Goal: Information Seeking & Learning: Learn about a topic

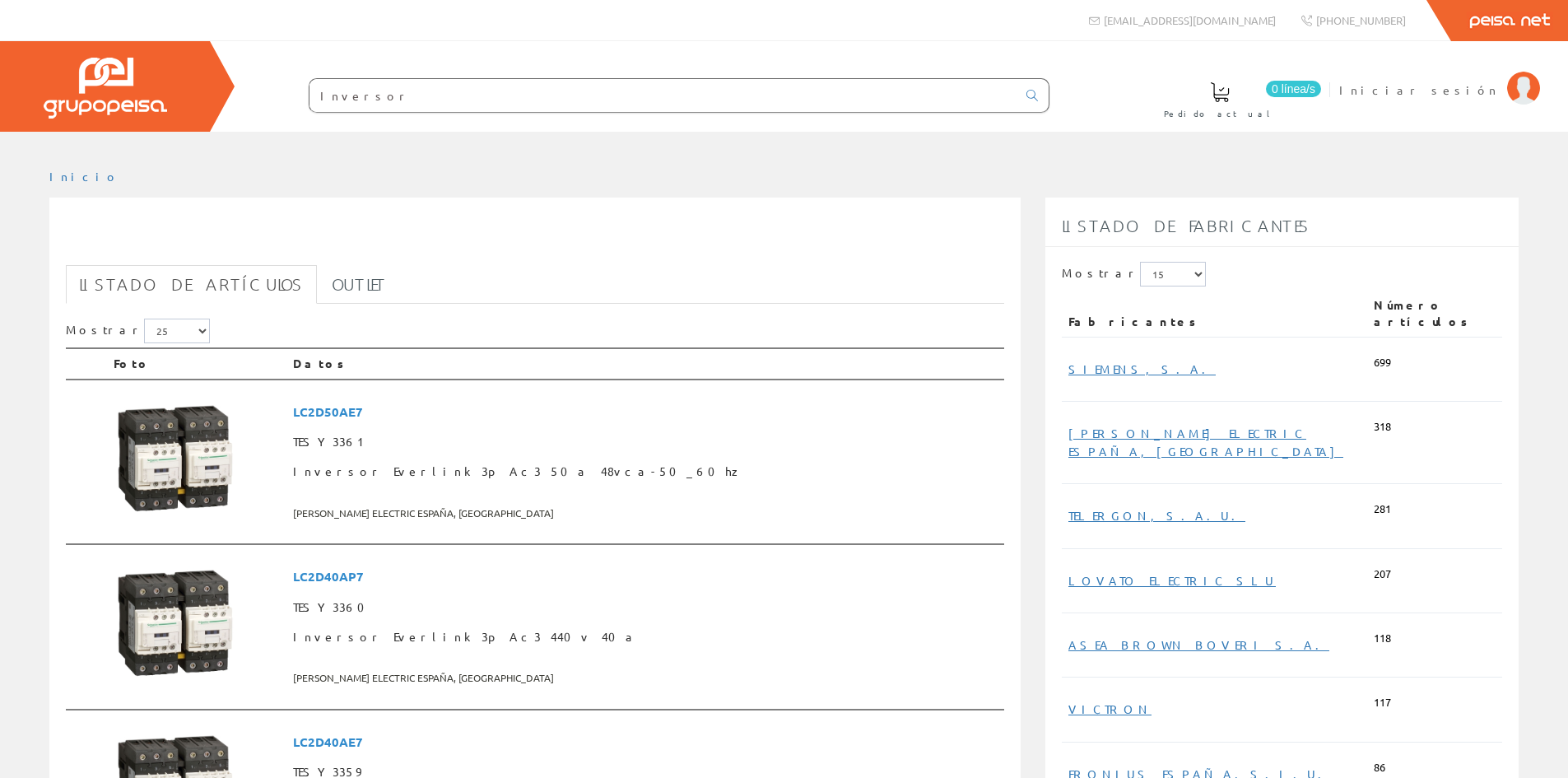
drag, startPoint x: 366, startPoint y: 106, endPoint x: 261, endPoint y: 108, distance: 105.0
click at [261, 108] on form "Inversor" at bounding box center [646, 95] width 807 height 34
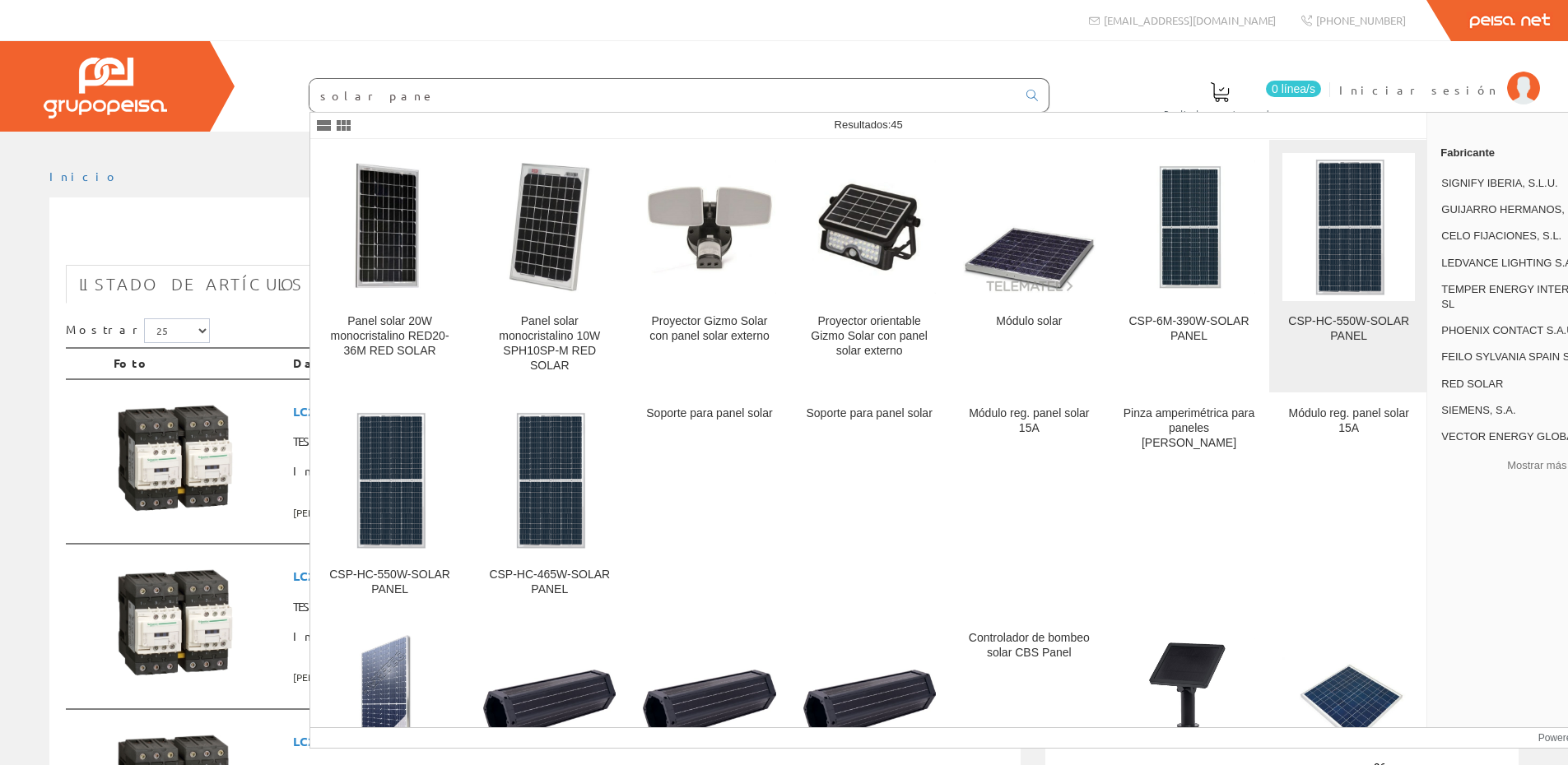
type input "solar pane"
click at [1334, 224] on img at bounding box center [1349, 226] width 78 height 148
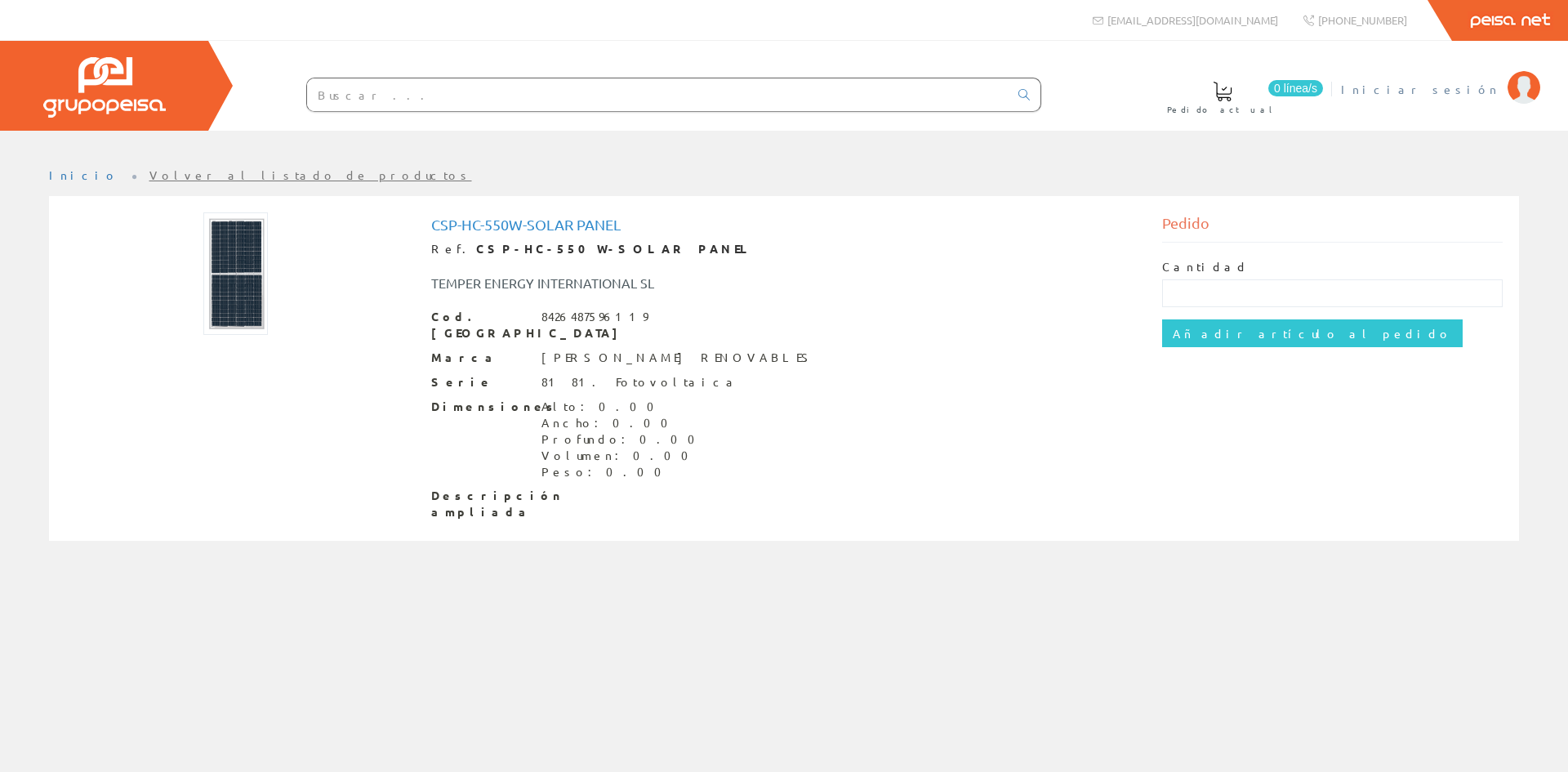
click at [1476, 91] on span "Iniciar sesión" at bounding box center [1420, 88] width 158 height 17
click at [1484, 90] on span "Iniciar sesión" at bounding box center [1420, 88] width 158 height 17
click at [1466, 88] on span "Iniciar sesión" at bounding box center [1420, 88] width 158 height 17
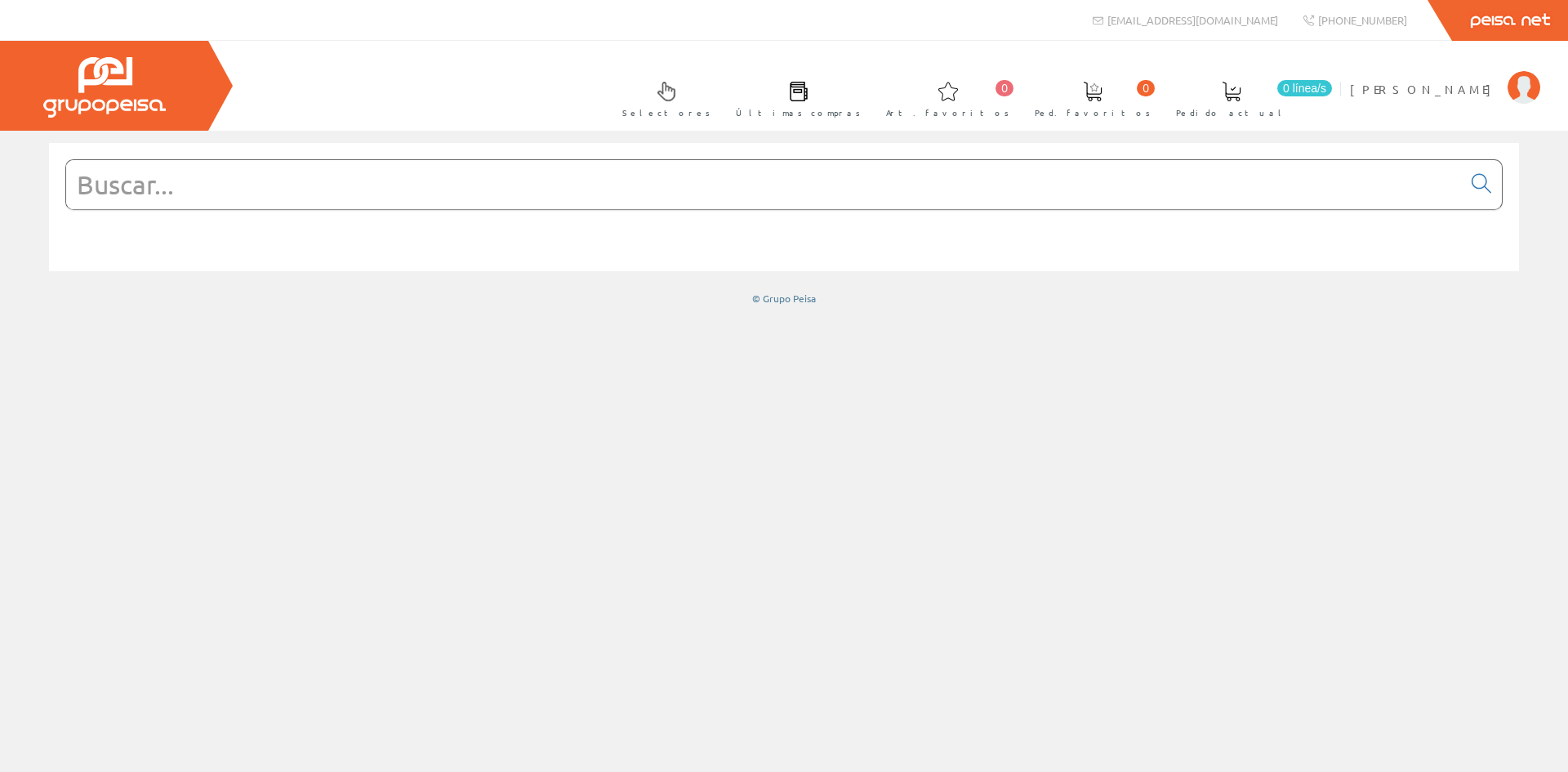
click at [723, 188] on input "text" at bounding box center [764, 185] width 1396 height 49
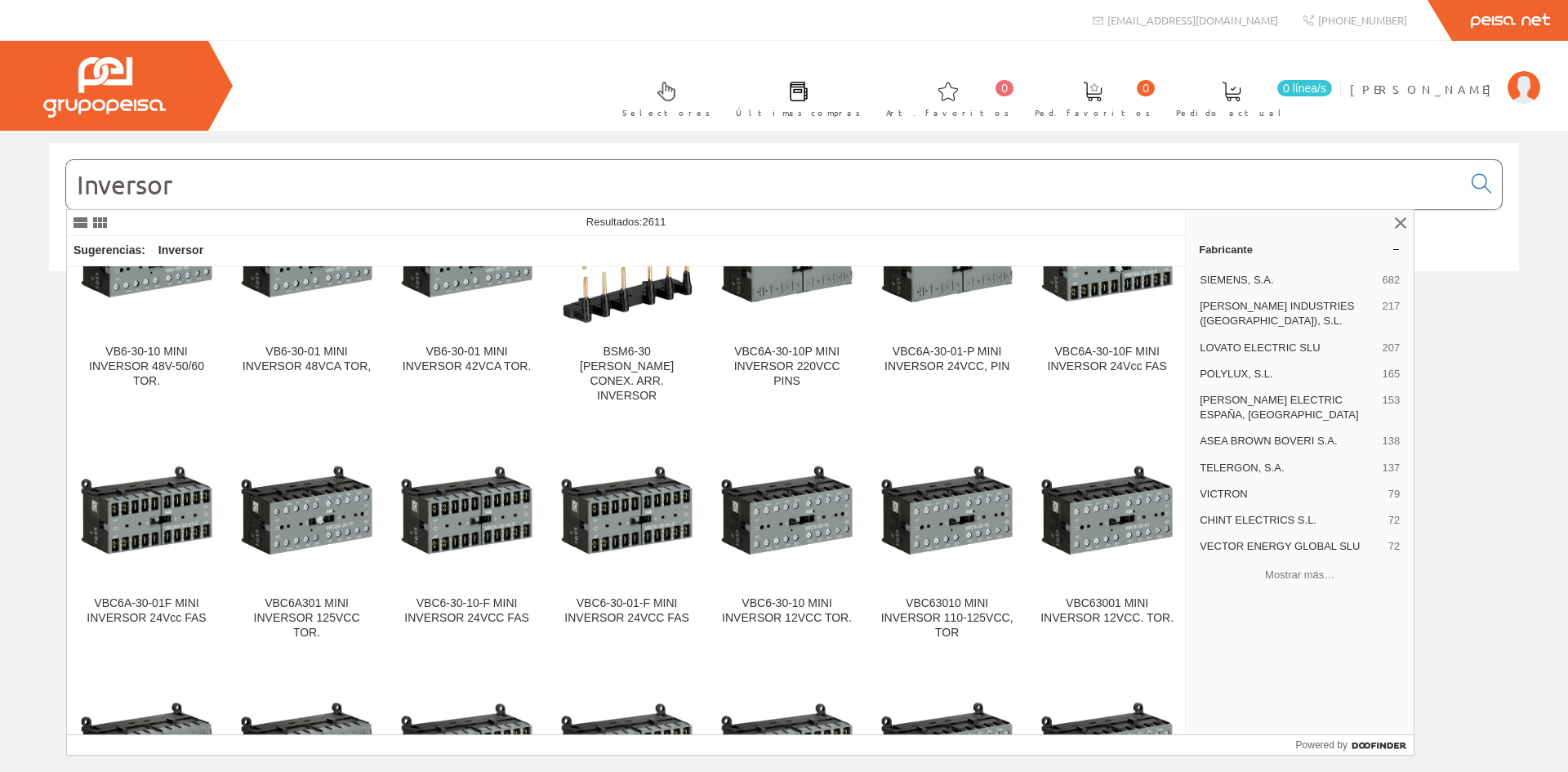
scroll to position [12805, 0]
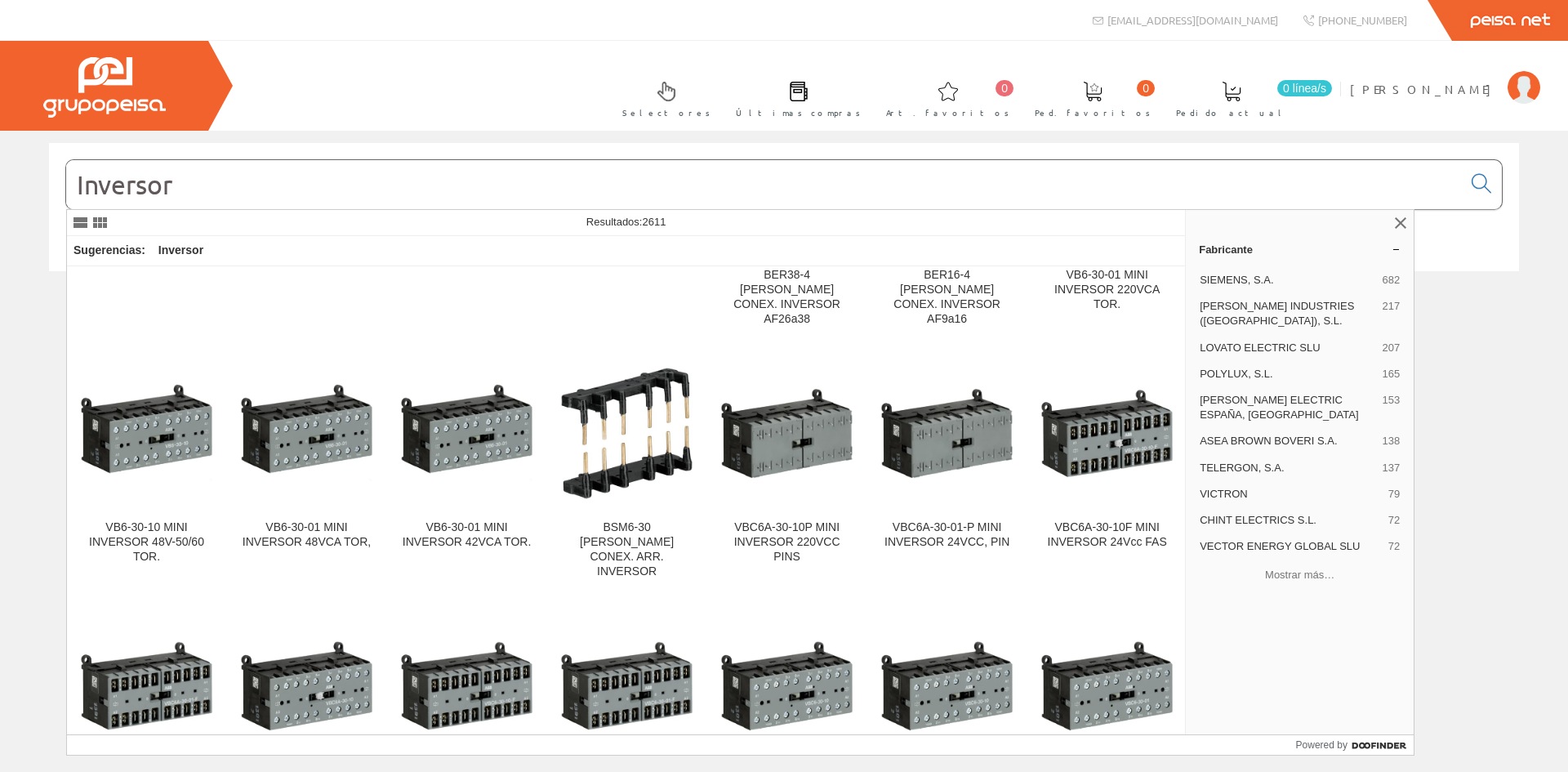
drag, startPoint x: 211, startPoint y: 188, endPoint x: 0, endPoint y: 231, distance: 215.3
click at [0, 231] on div "Inversor © Grupo Peisa" at bounding box center [784, 223] width 1568 height 162
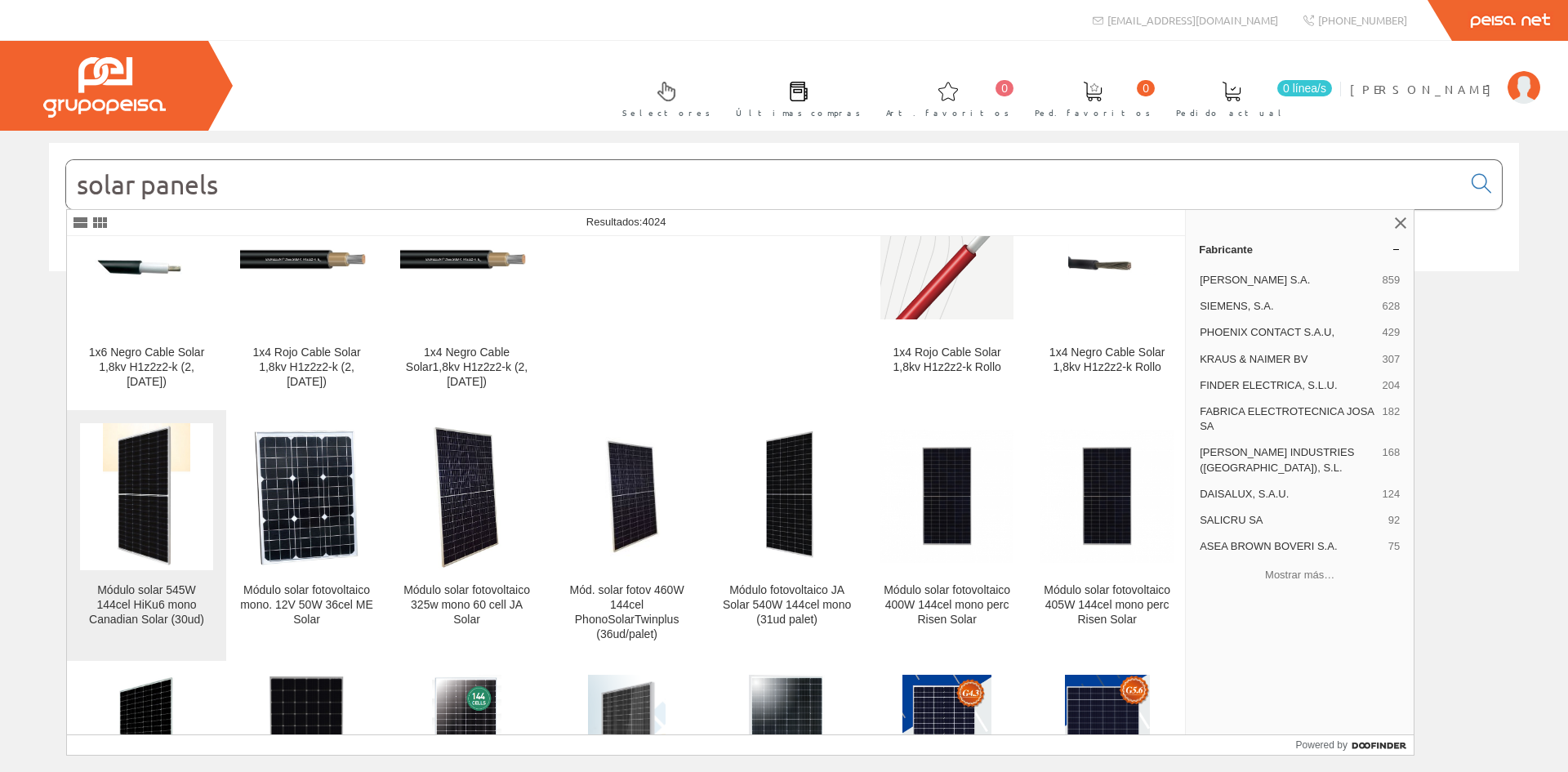
scroll to position [327, 0]
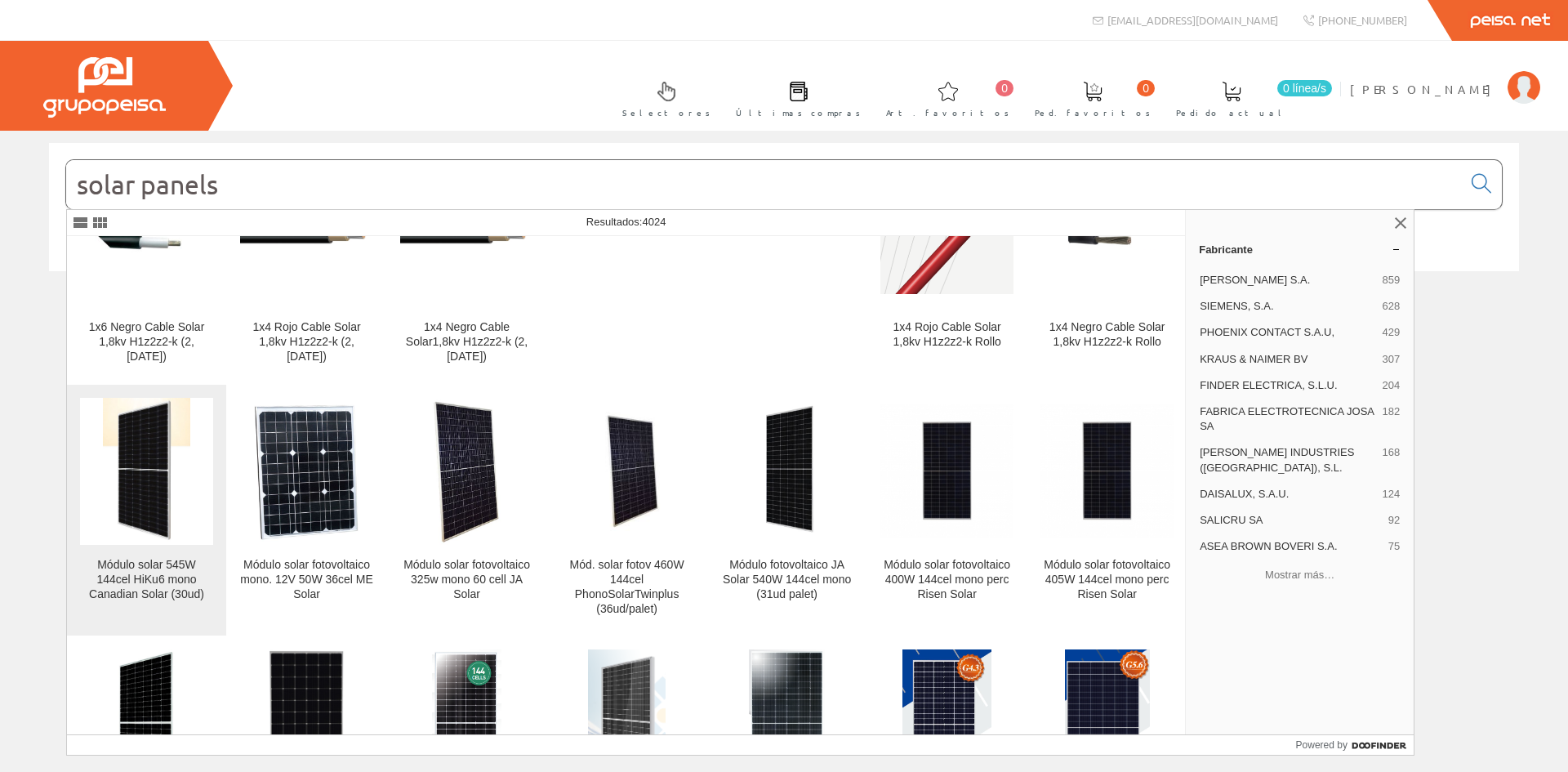
type input "solar panels"
click at [163, 505] on img at bounding box center [147, 471] width 88 height 147
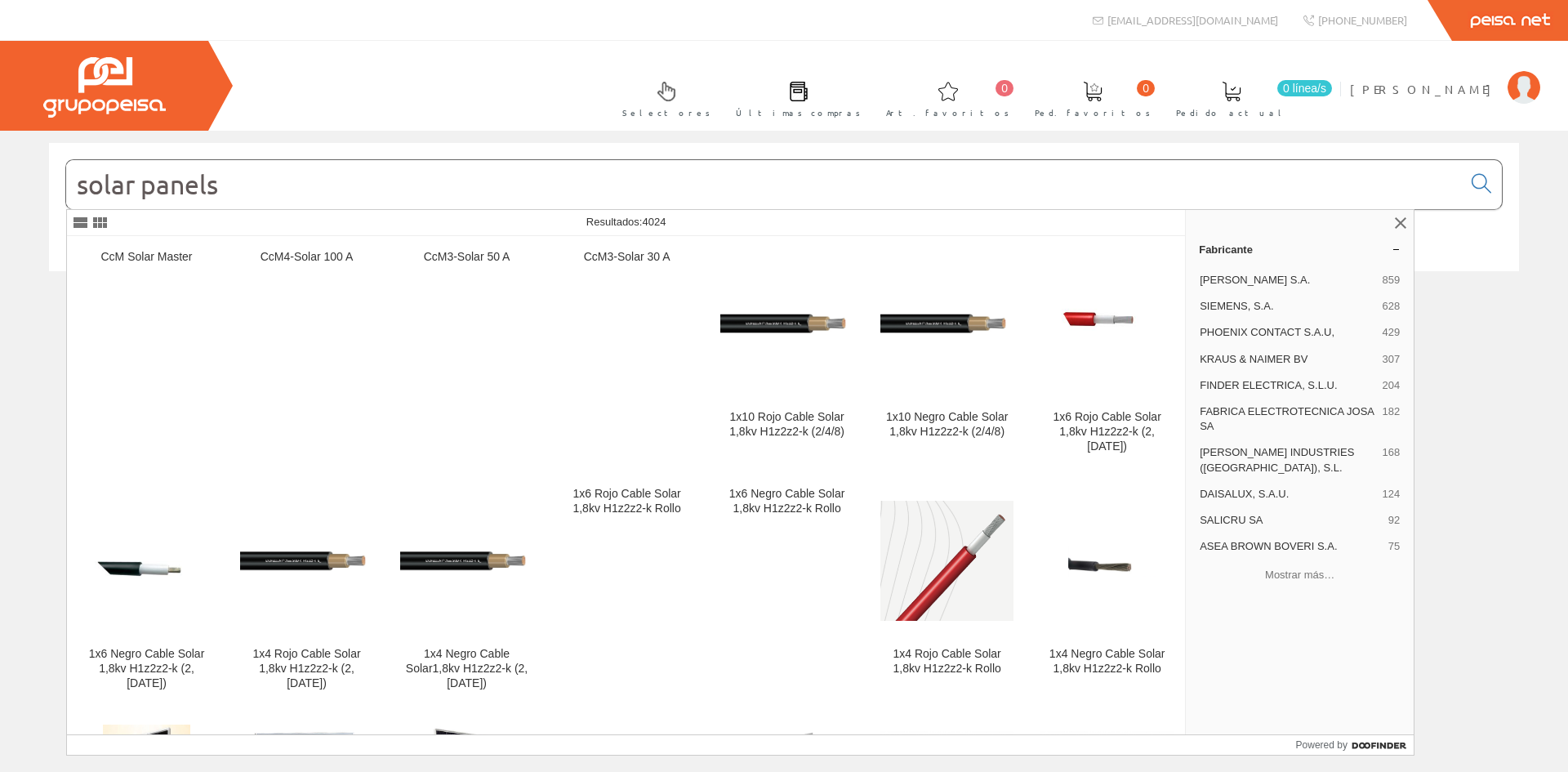
click at [225, 188] on input "solar panels" at bounding box center [764, 185] width 1396 height 49
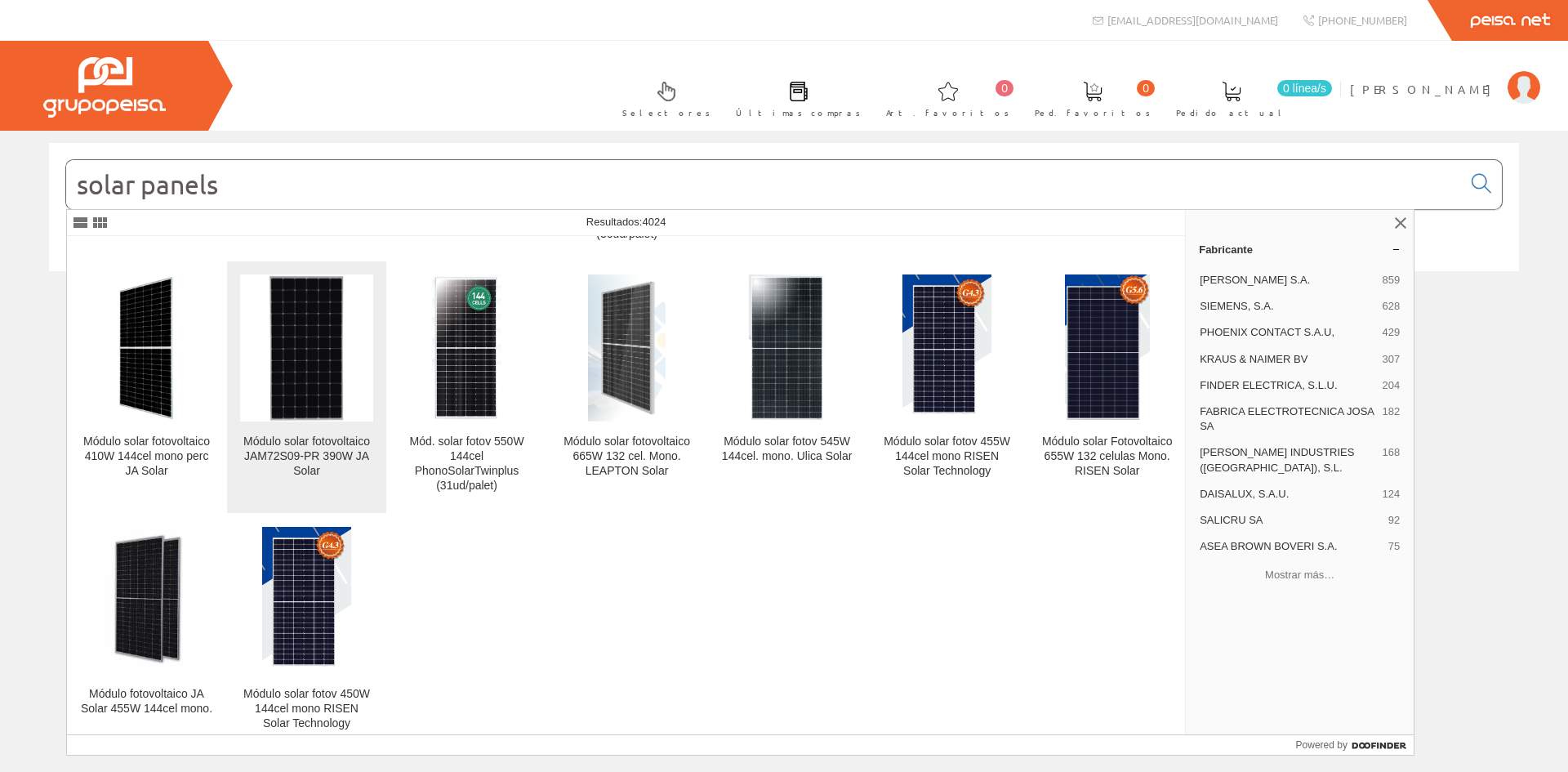
scroll to position [703, 0]
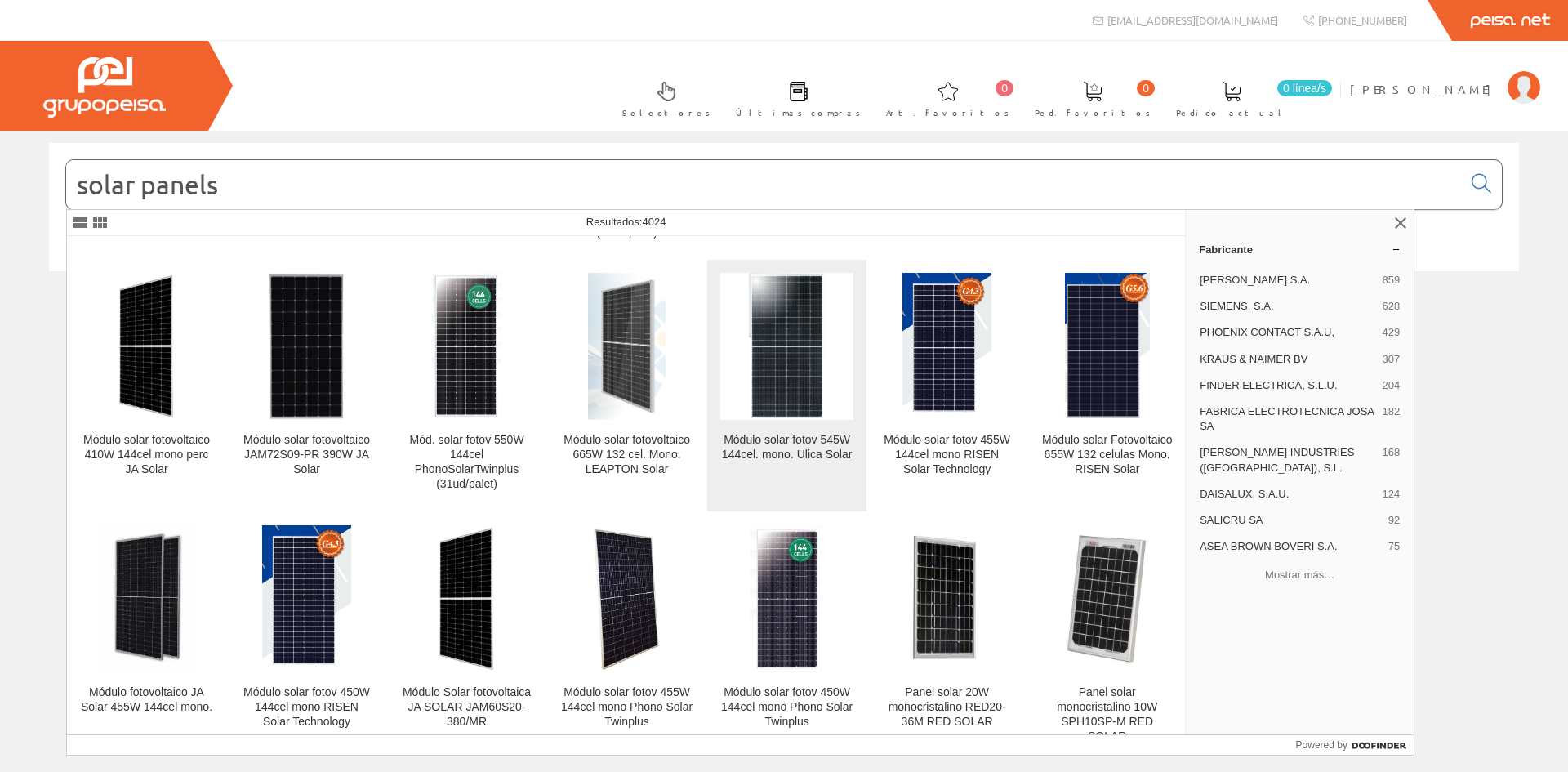
click at [775, 343] on img at bounding box center [787, 346] width 77 height 147
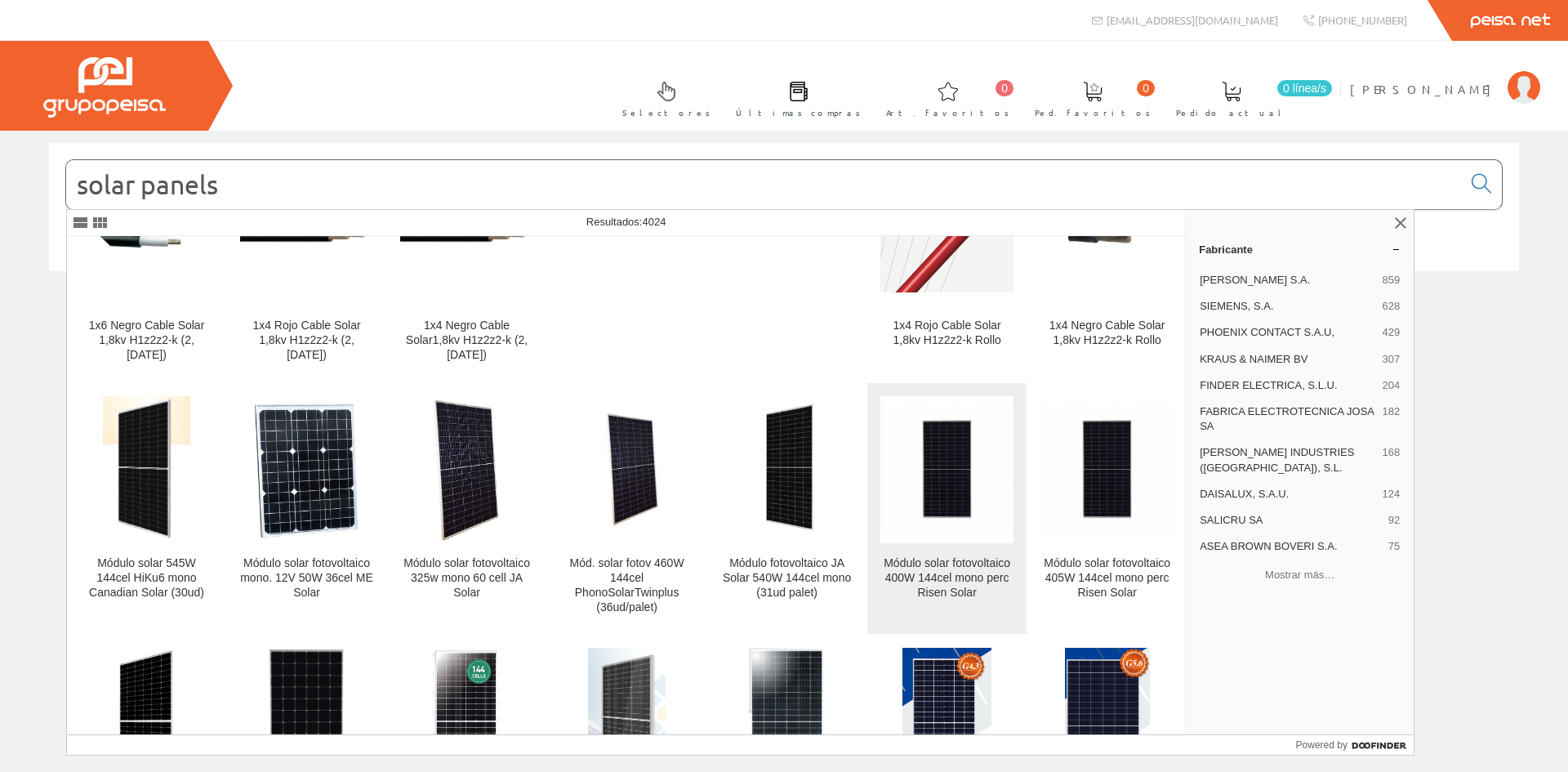
scroll to position [327, 0]
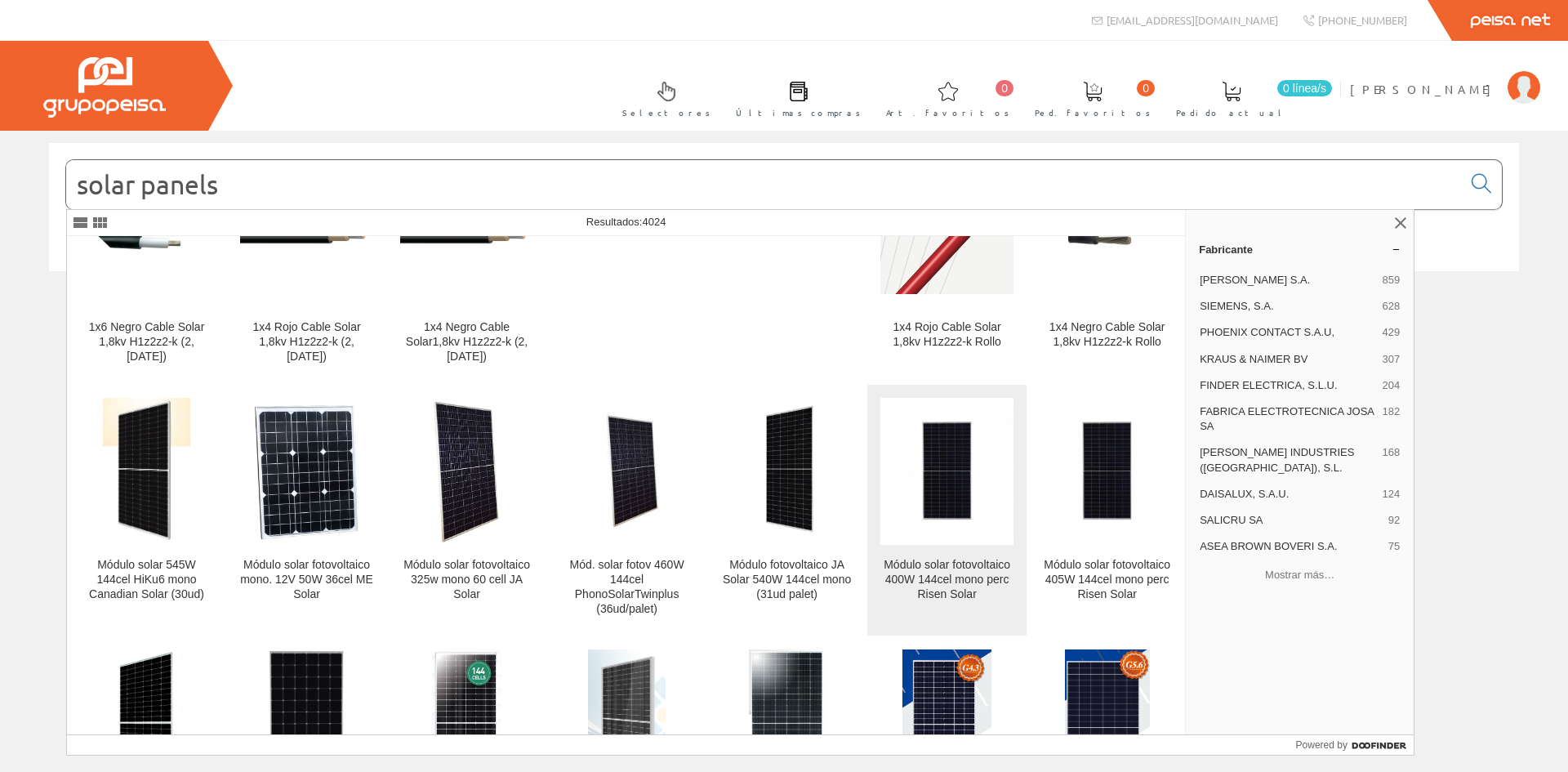
click at [920, 559] on div "Módulo solar fotovoltaico 400W 144cel mono perc Risen Solar" at bounding box center [947, 580] width 133 height 44
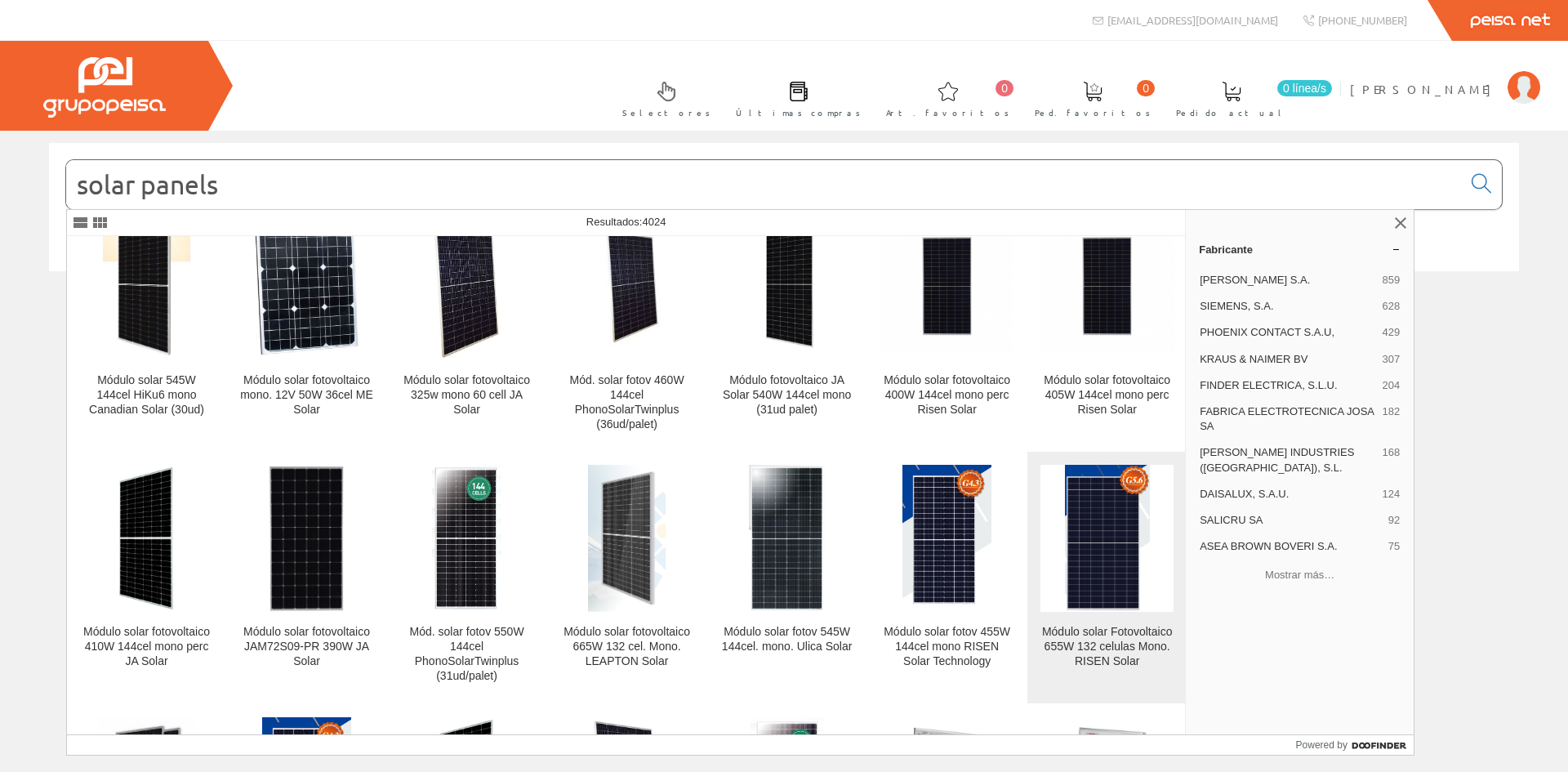
scroll to position [540, 0]
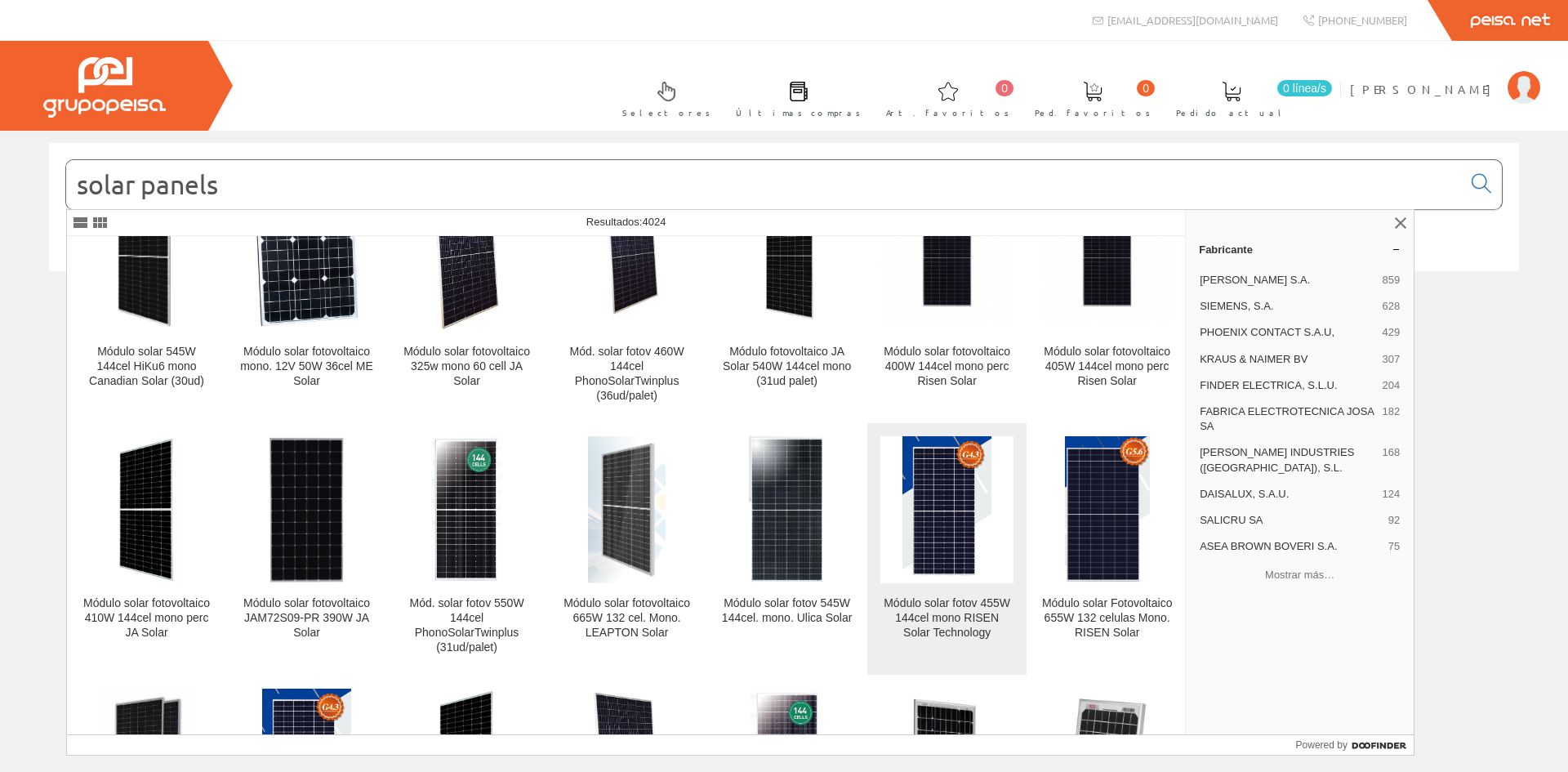
click at [940, 491] on img at bounding box center [948, 509] width 90 height 147
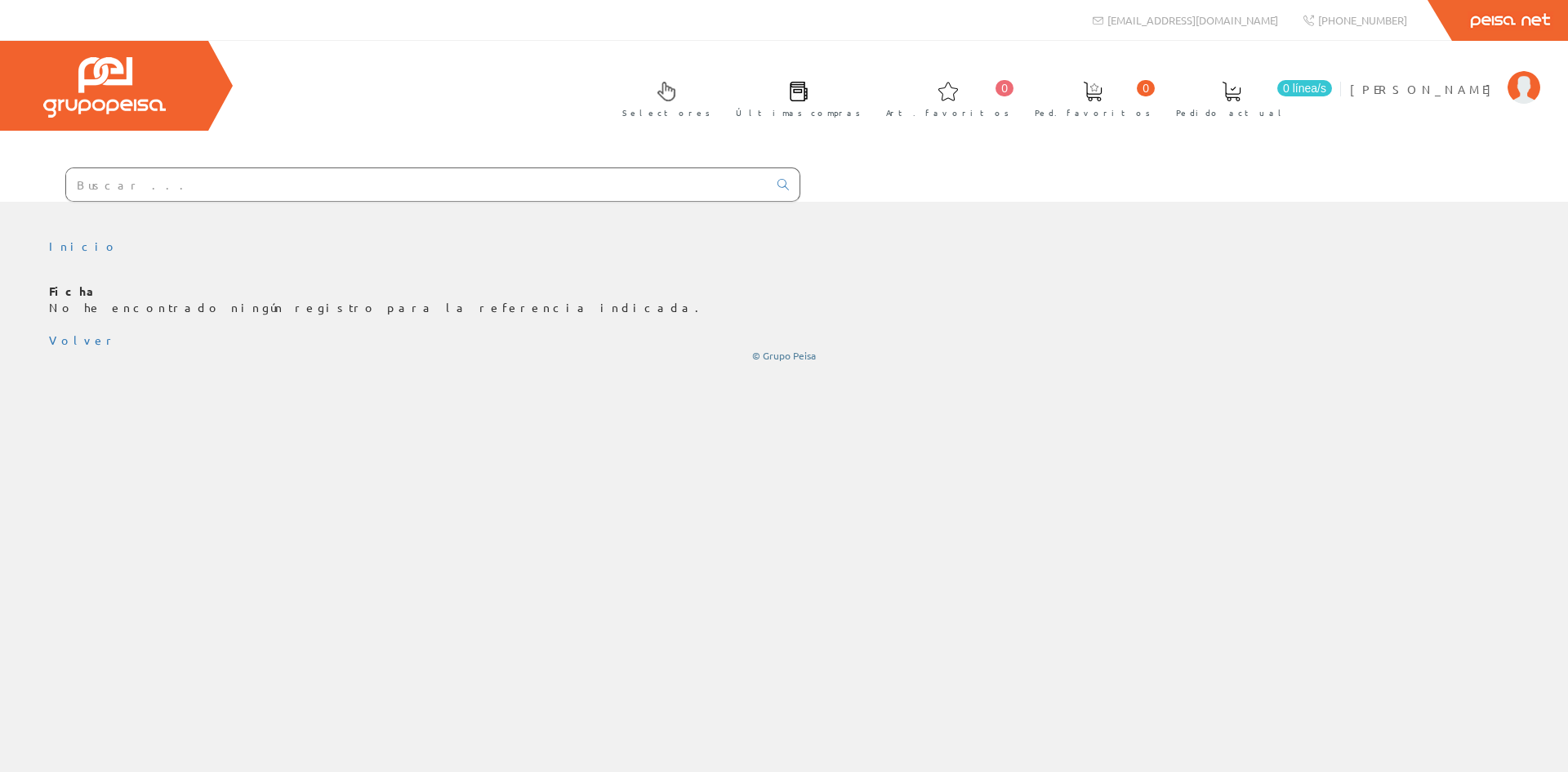
click at [91, 297] on p "Ficha No he encontrado ningún registro para la referencia indicada." at bounding box center [784, 300] width 1470 height 33
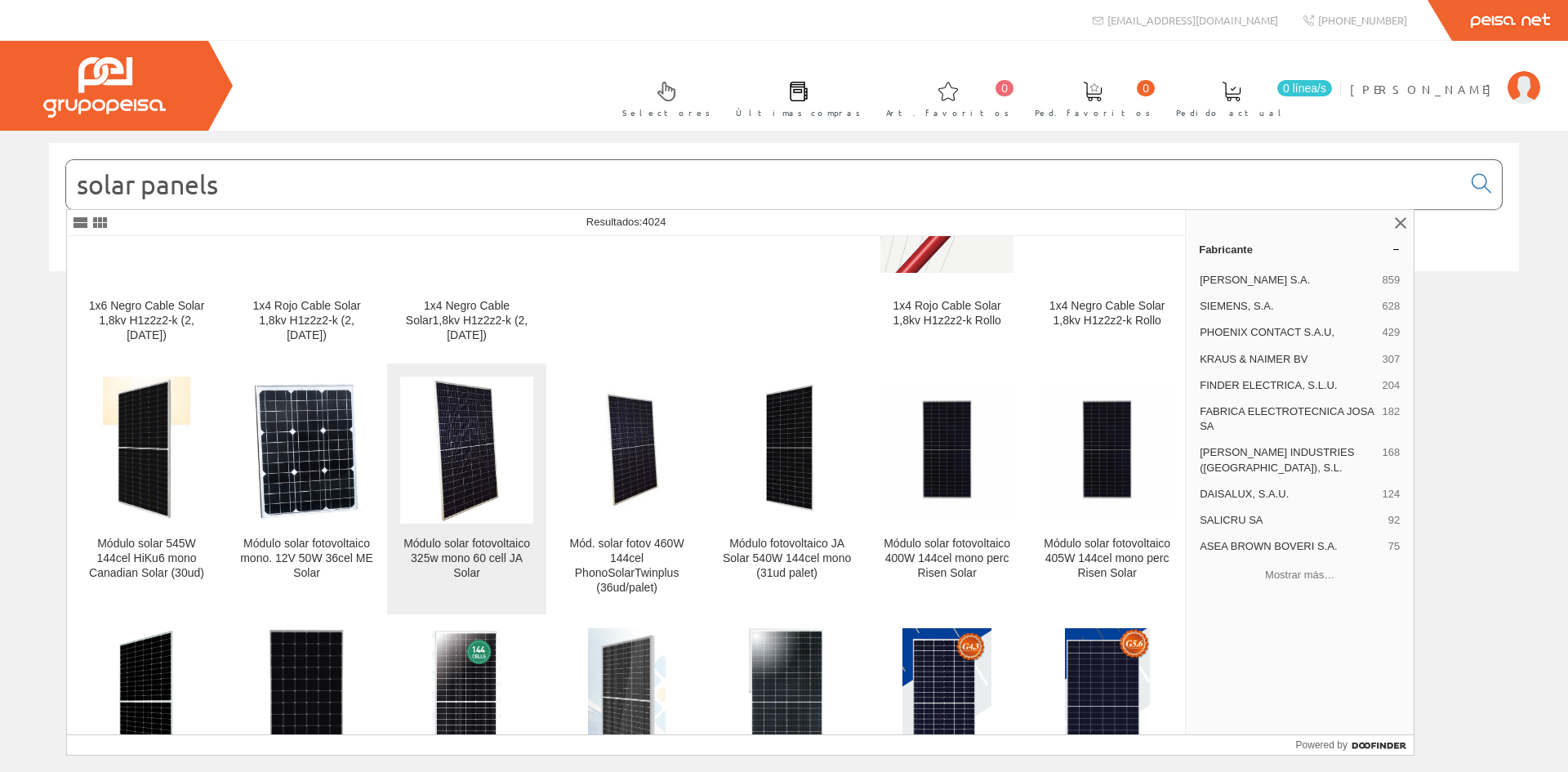
scroll to position [163, 0]
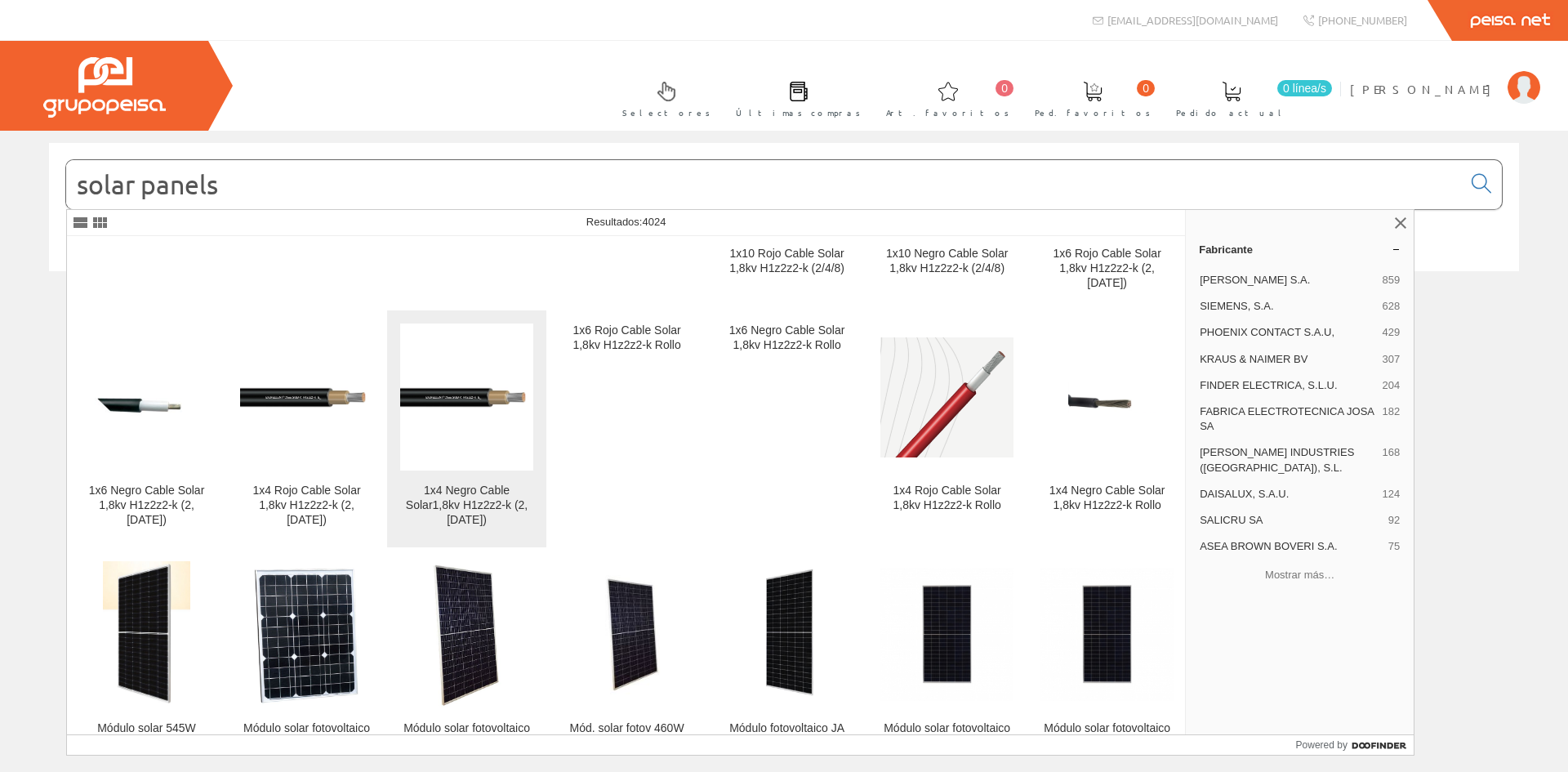
click at [451, 388] on img at bounding box center [466, 398] width 133 height 60
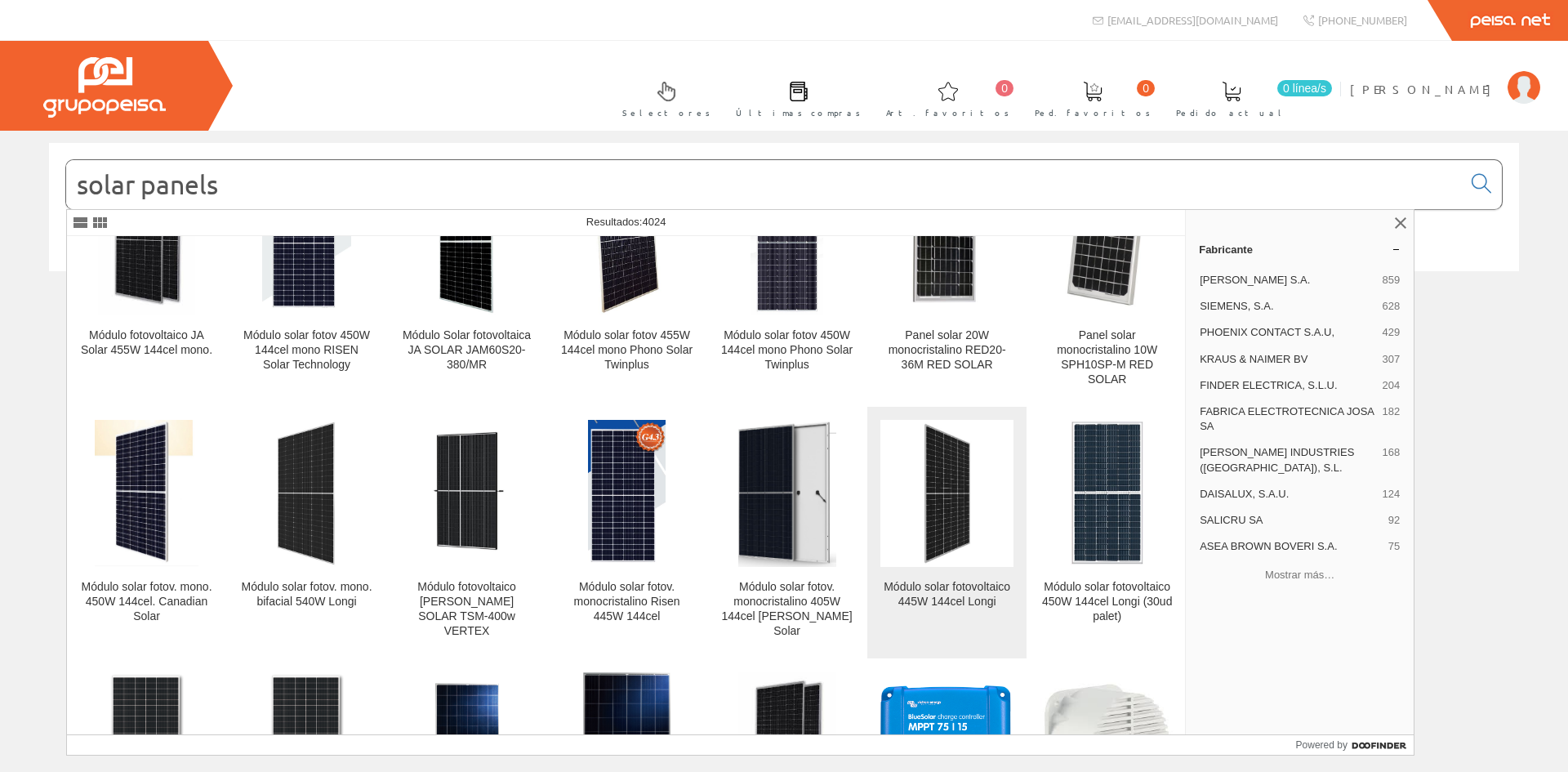
scroll to position [1062, 0]
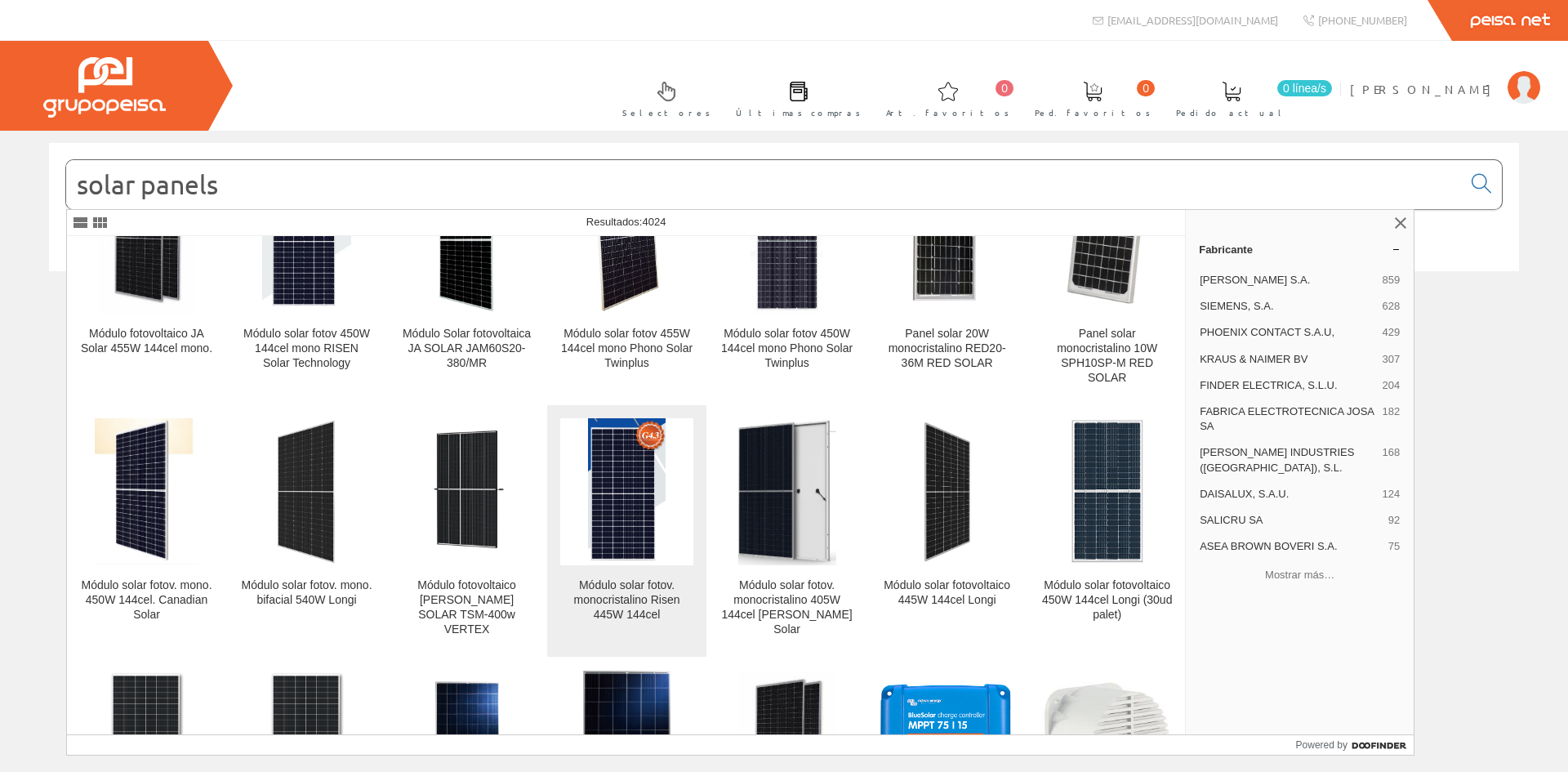
click at [629, 504] on img at bounding box center [627, 491] width 78 height 147
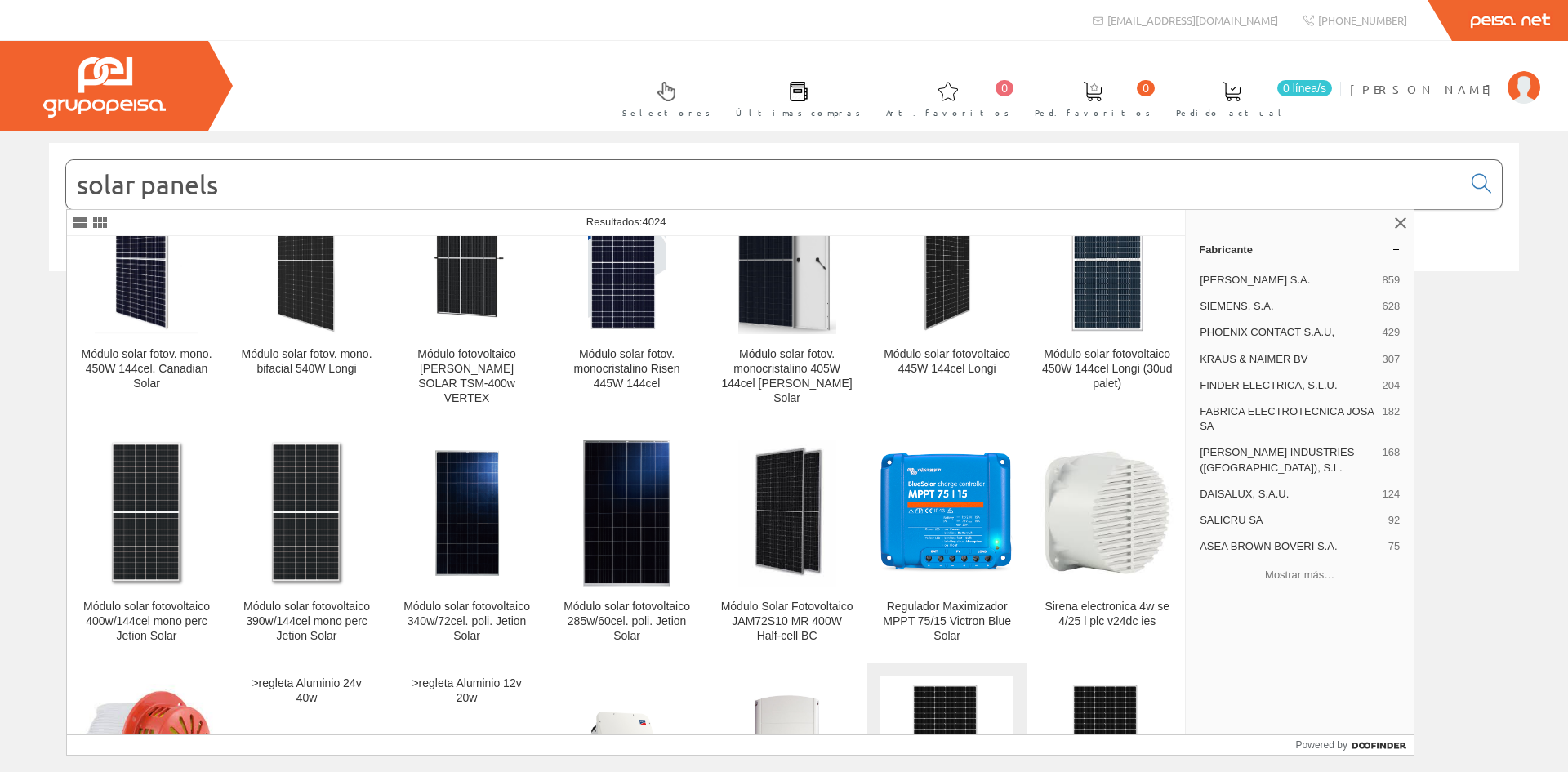
scroll to position [1521, 0]
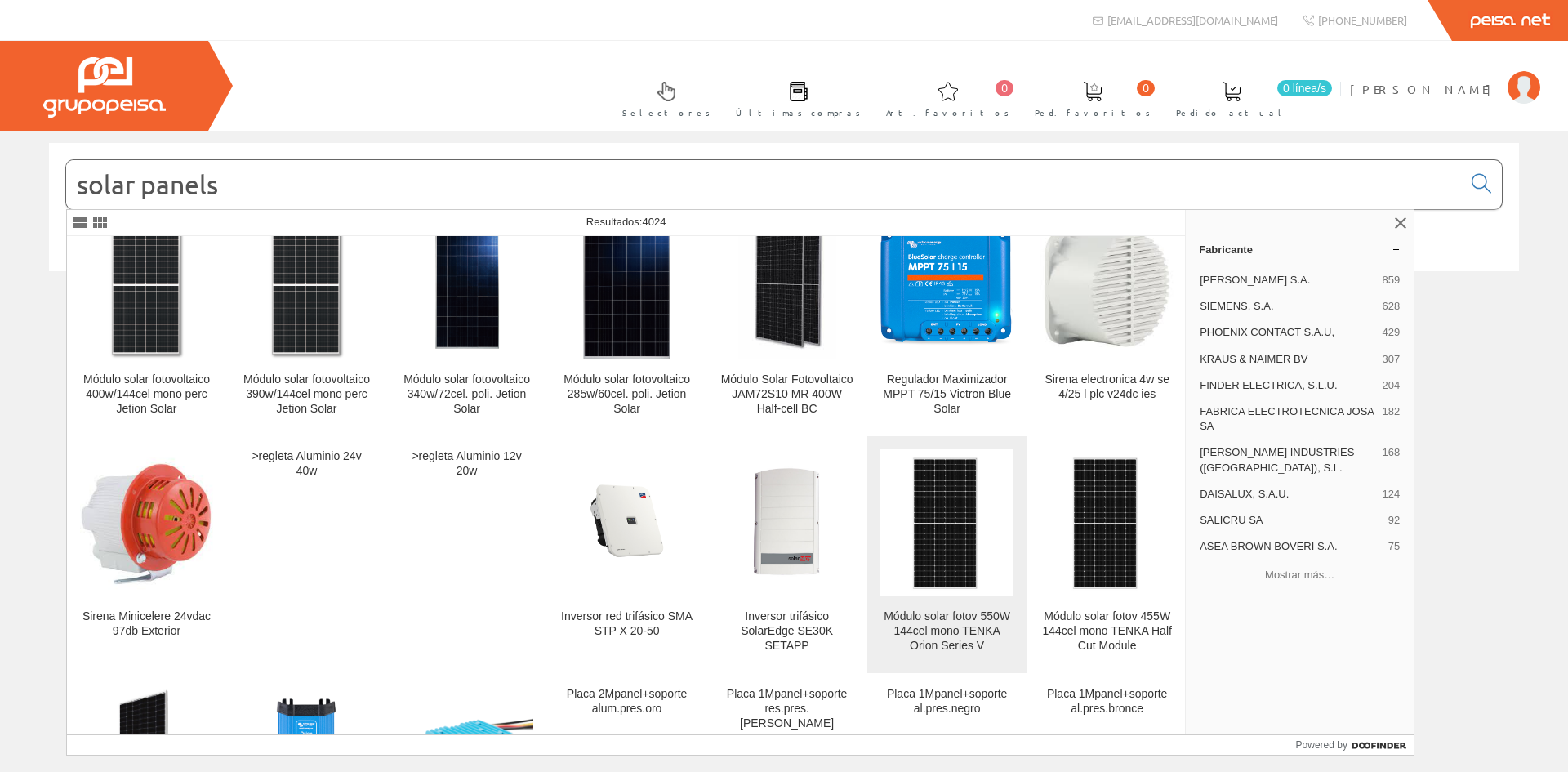
click at [921, 520] on img at bounding box center [947, 522] width 83 height 147
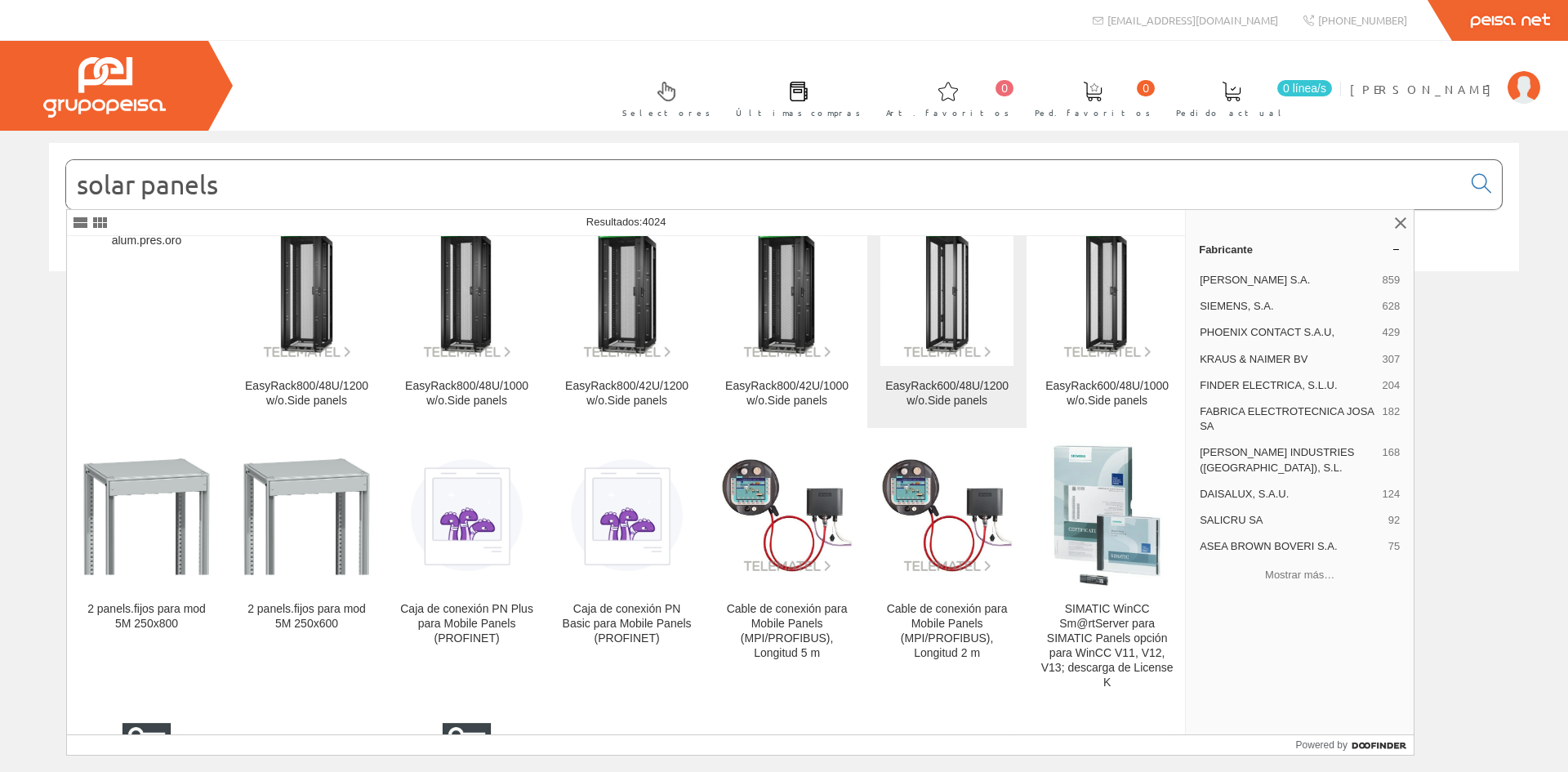
scroll to position [1797, 0]
